Goal: Information Seeking & Learning: Learn about a topic

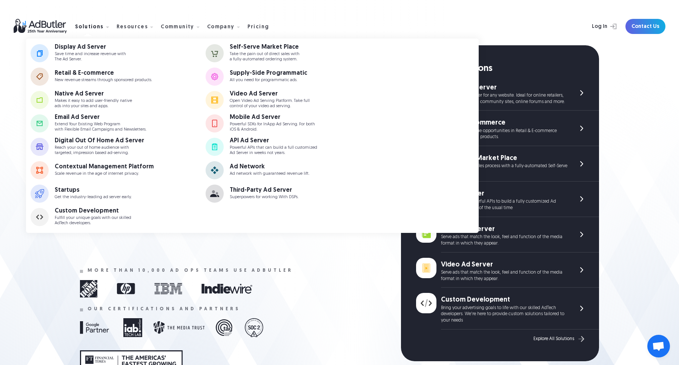
click at [97, 24] on div "Solutions" at bounding box center [95, 27] width 40 height 24
click at [248, 139] on div "API Ad Server" at bounding box center [273, 141] width 87 height 6
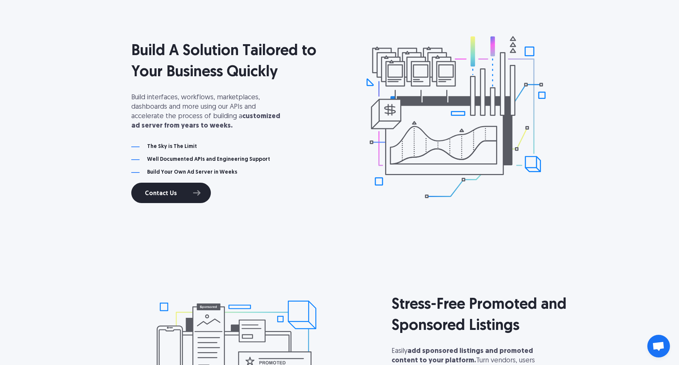
scroll to position [137, 0]
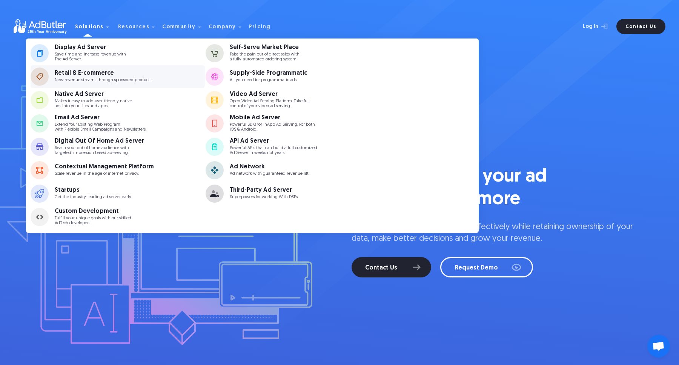
click at [99, 77] on div "Retail & E-commerce New revenue streams through sponsored products." at bounding box center [113, 76] width 117 height 12
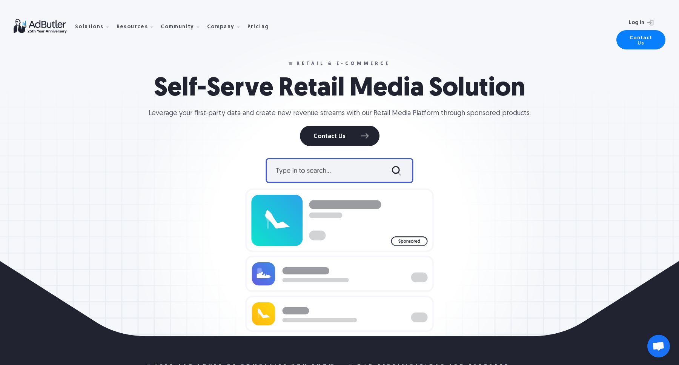
click at [299, 178] on img at bounding box center [339, 245] width 188 height 198
click at [293, 165] on img at bounding box center [339, 245] width 188 height 198
